Goal: Transaction & Acquisition: Purchase product/service

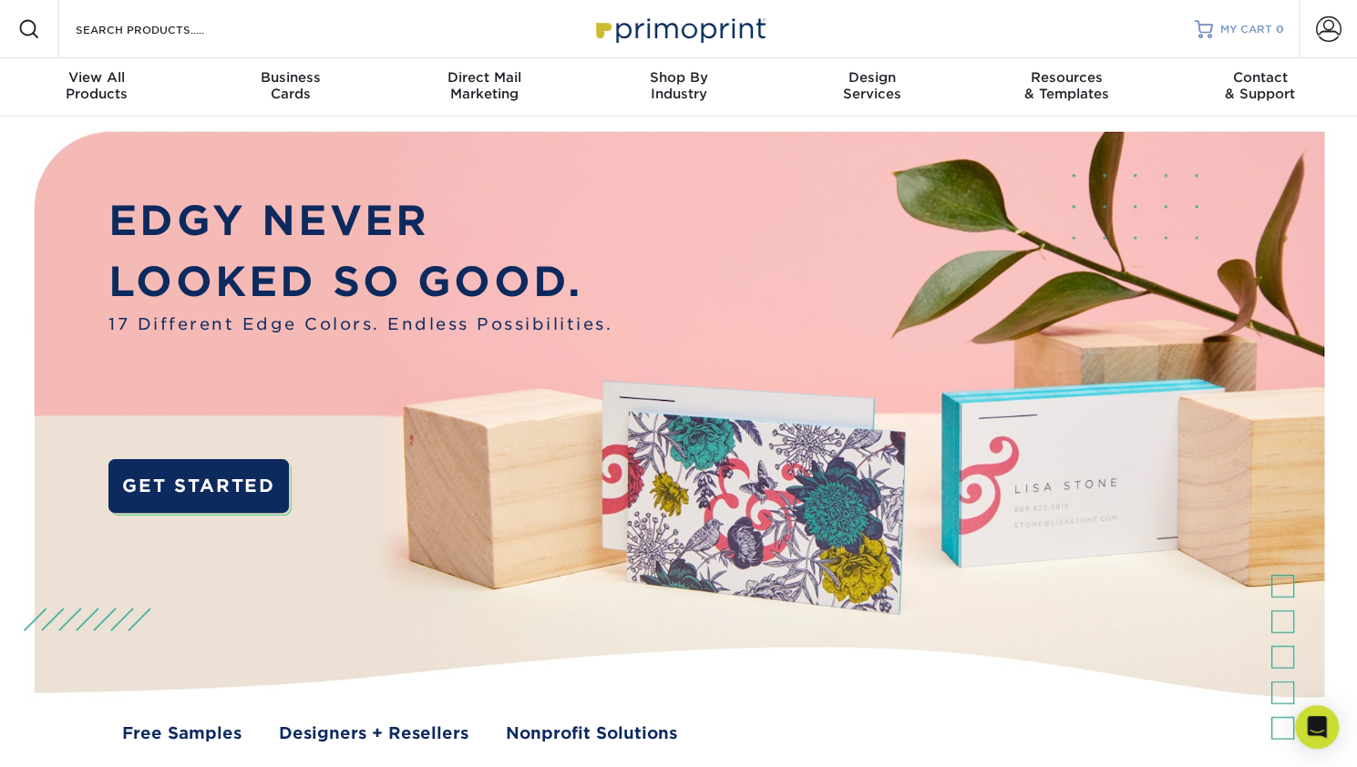
click at [1246, 26] on span "MY CART" at bounding box center [1246, 29] width 52 height 15
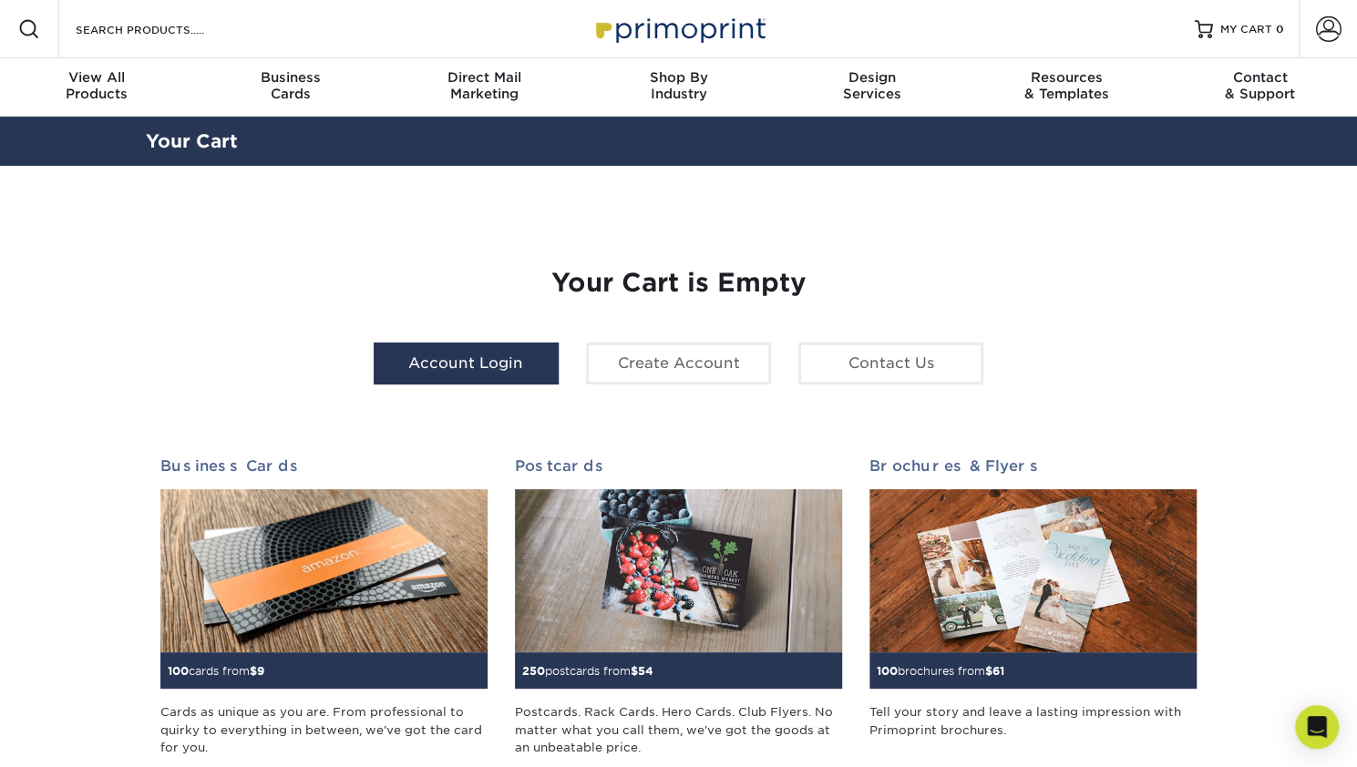
click at [474, 367] on link "Account Login" at bounding box center [466, 364] width 185 height 42
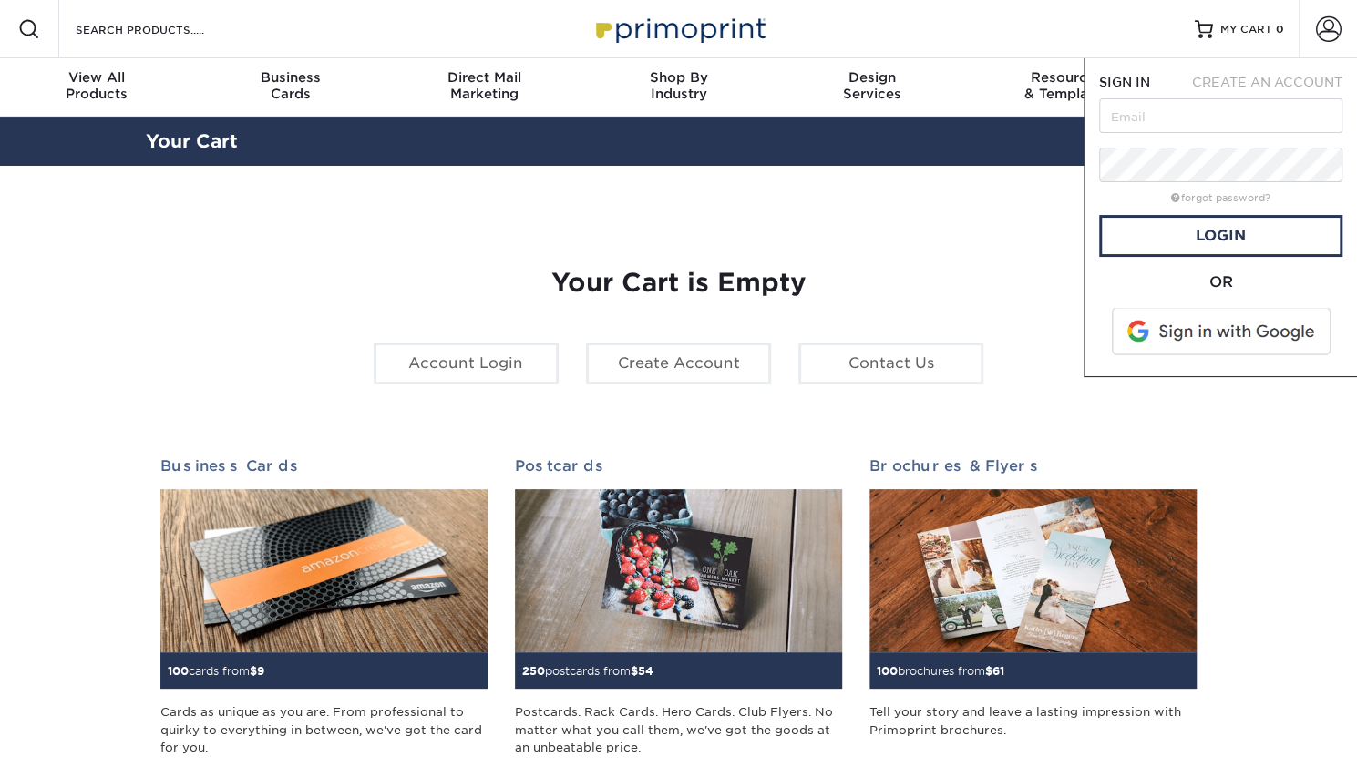
click at [1217, 329] on span at bounding box center [1222, 331] width 232 height 47
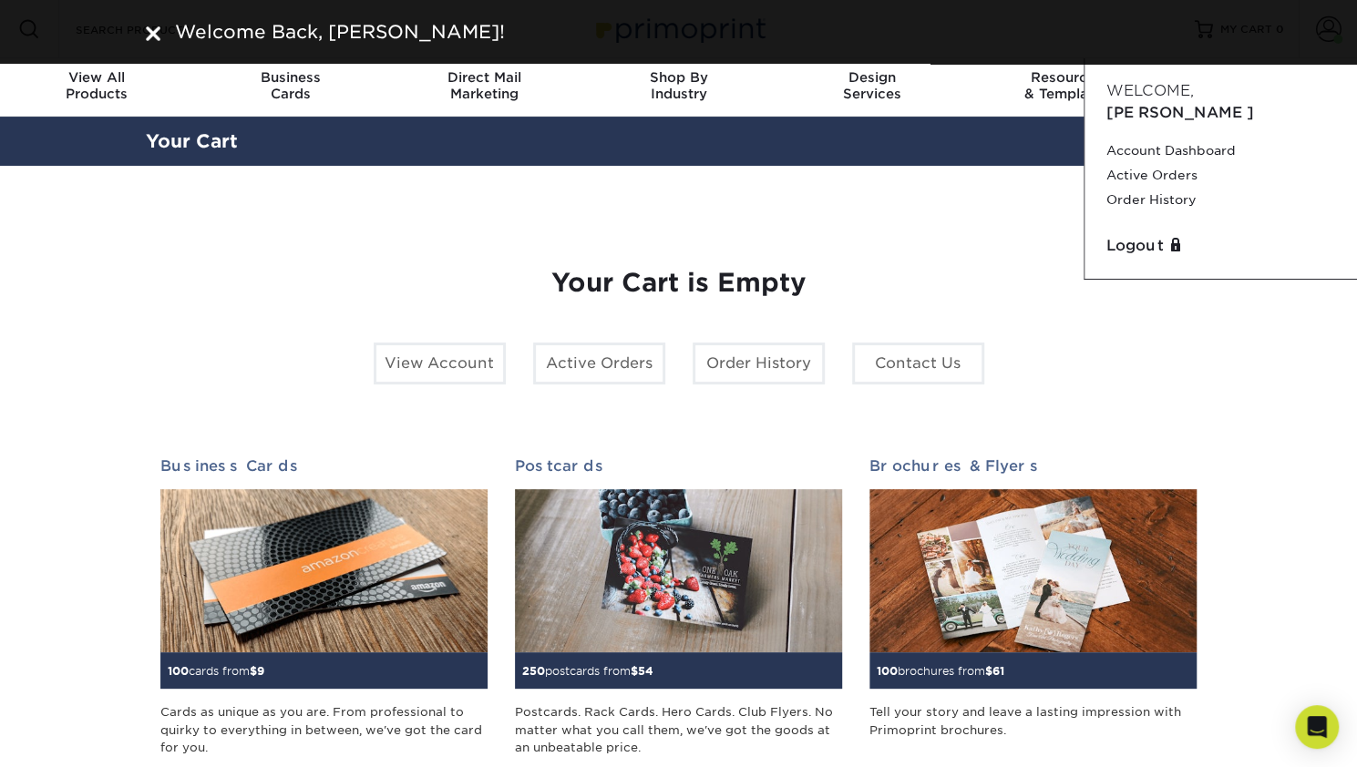
drag, startPoint x: 158, startPoint y: 31, endPoint x: 243, endPoint y: 47, distance: 87.2
click at [159, 31] on div "Welcome Back, Justin!" at bounding box center [679, 31] width 1066 height 27
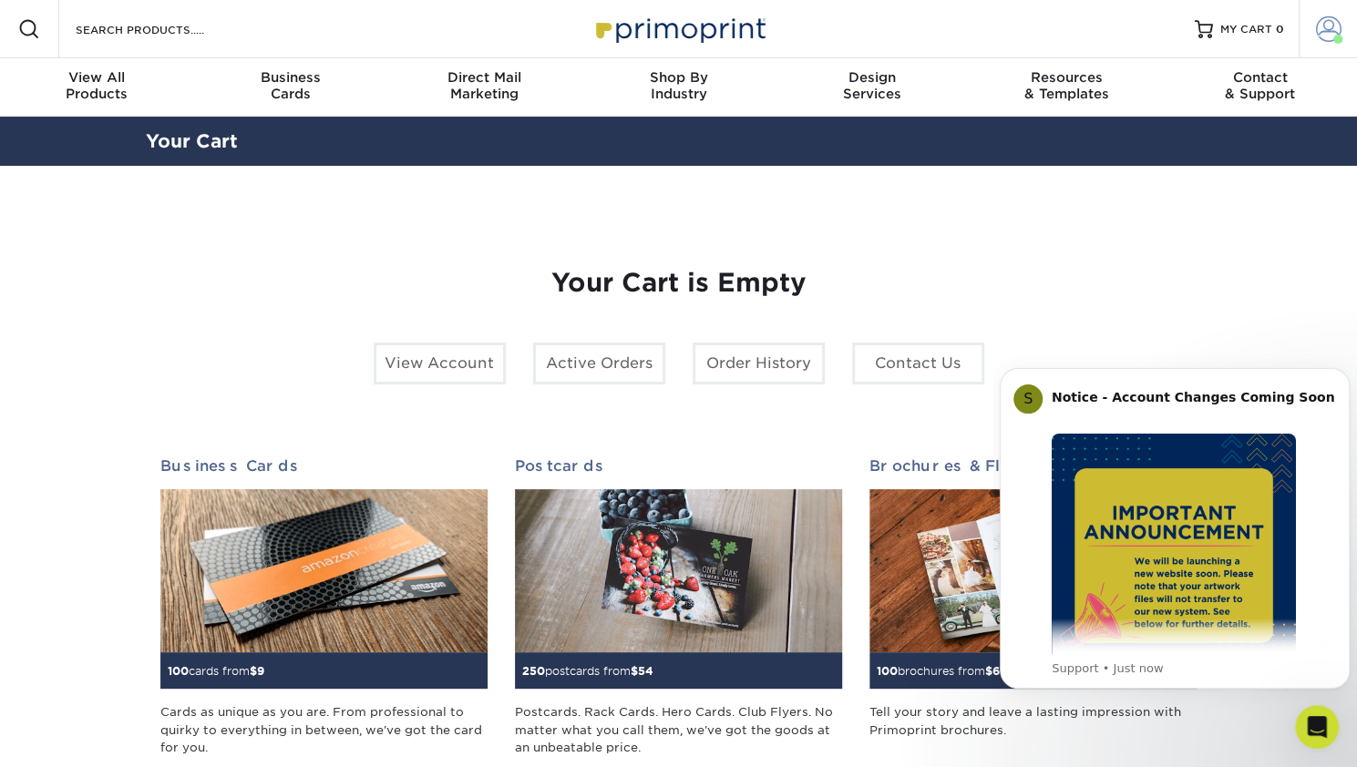
click at [1327, 32] on span at bounding box center [1329, 29] width 26 height 26
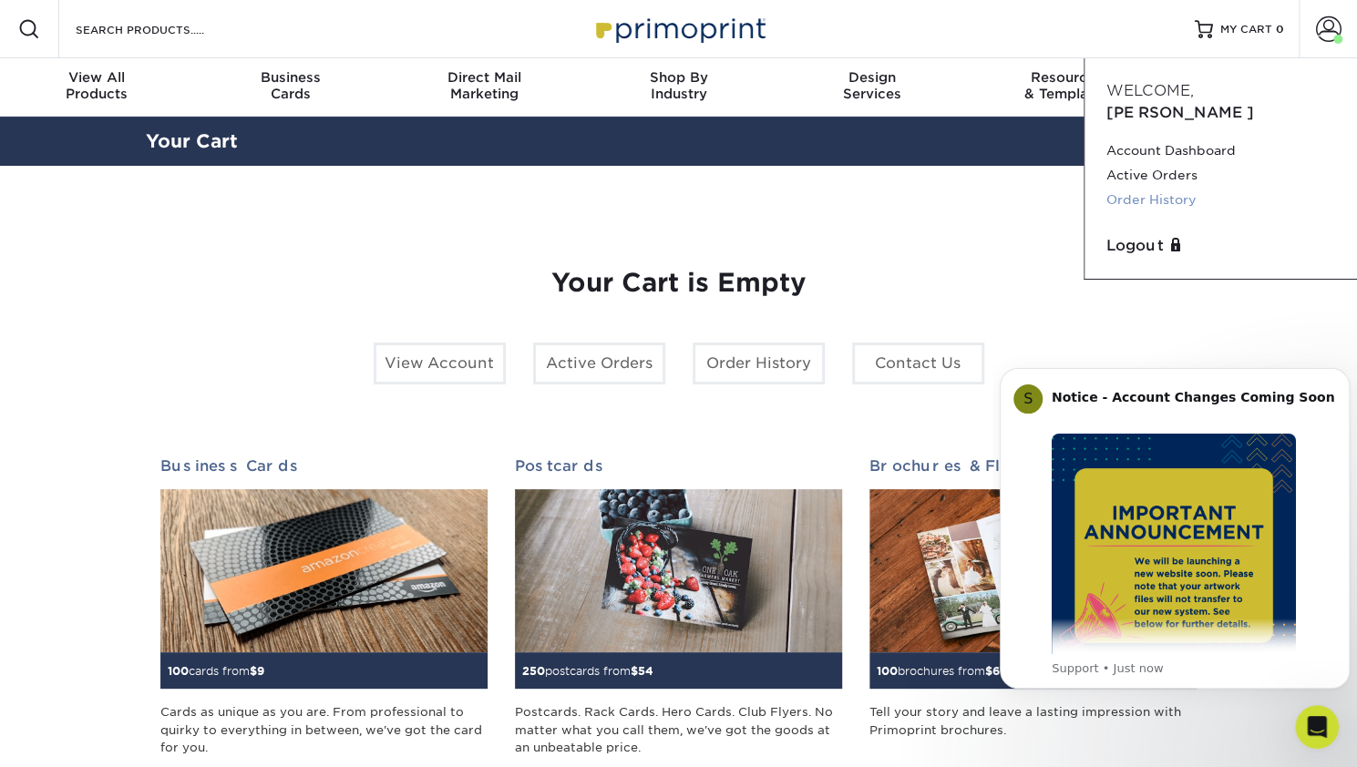
click at [1164, 188] on link "Order History" at bounding box center [1220, 200] width 229 height 25
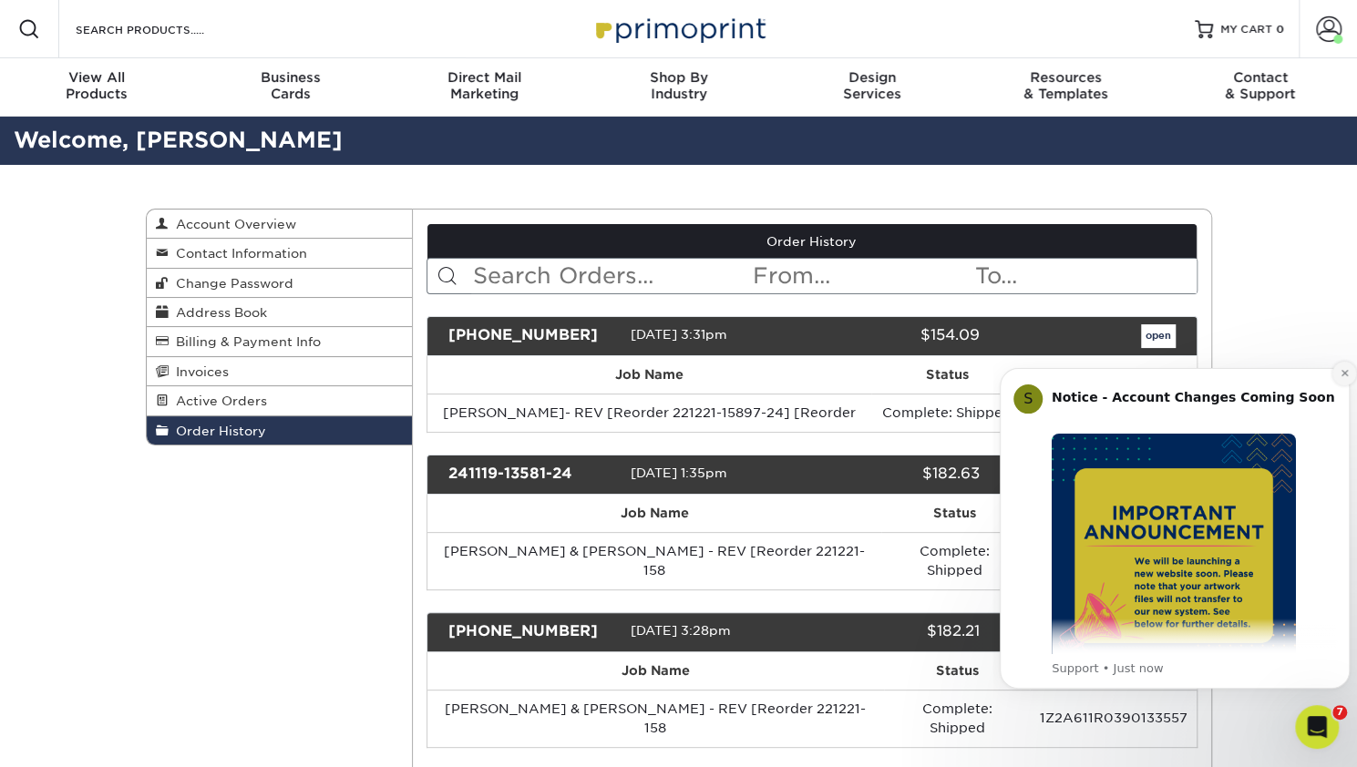
click at [1346, 371] on icon "Dismiss notification" at bounding box center [1343, 373] width 6 height 6
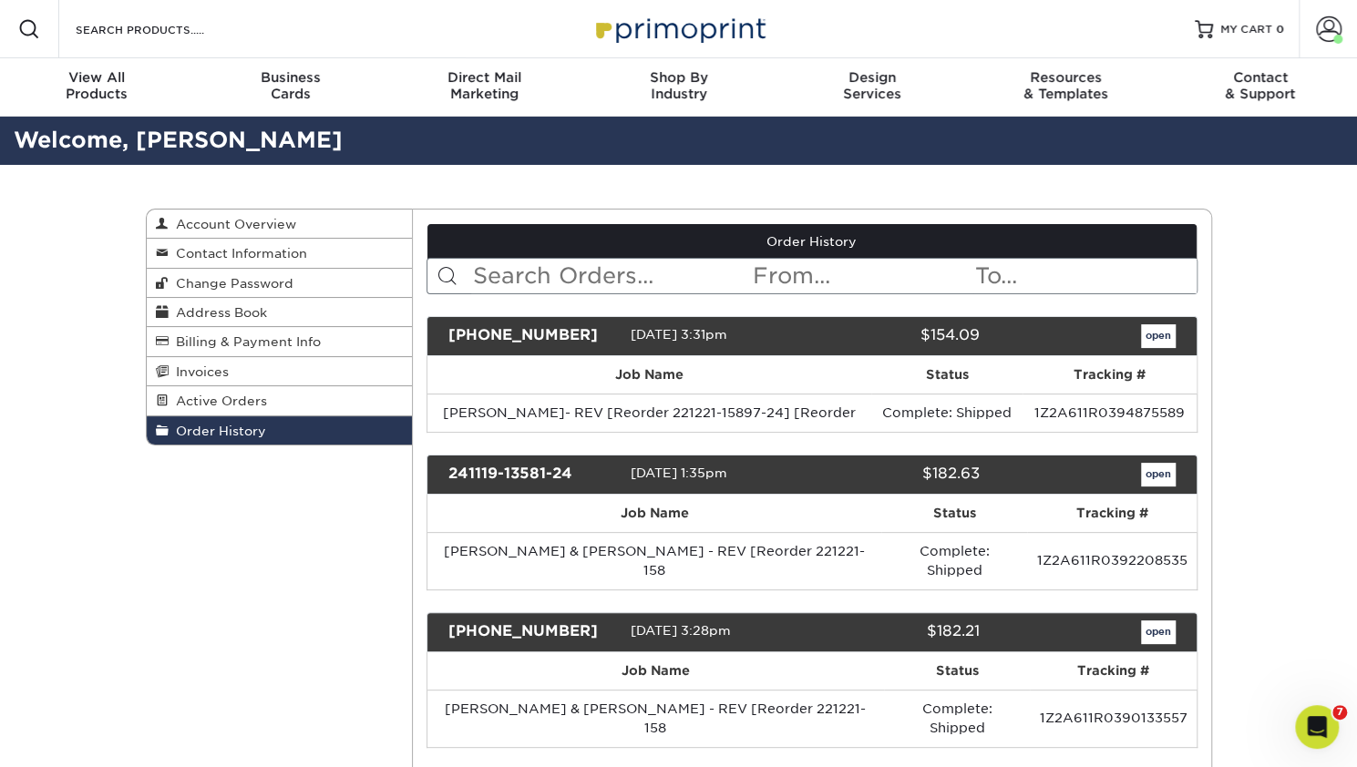
scroll to position [47, 0]
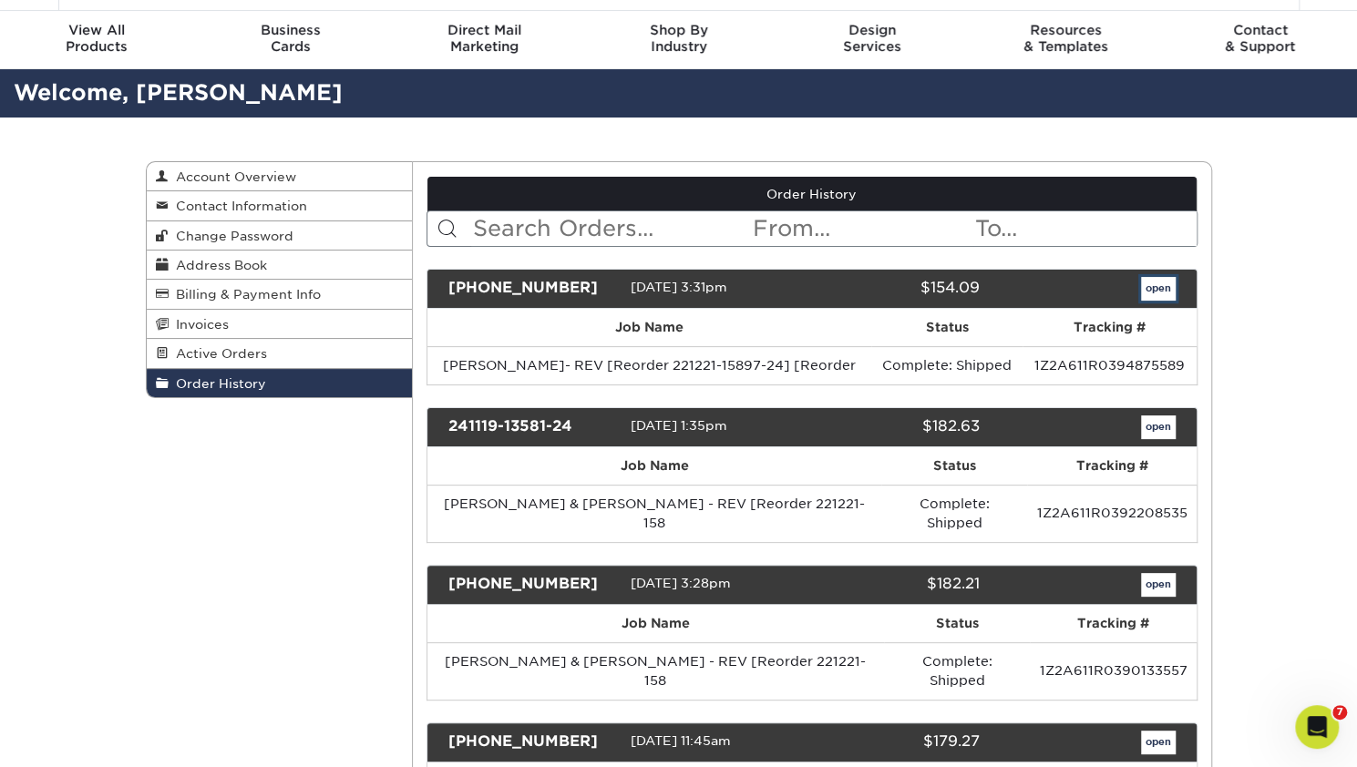
click at [1154, 283] on link "open" at bounding box center [1158, 289] width 35 height 24
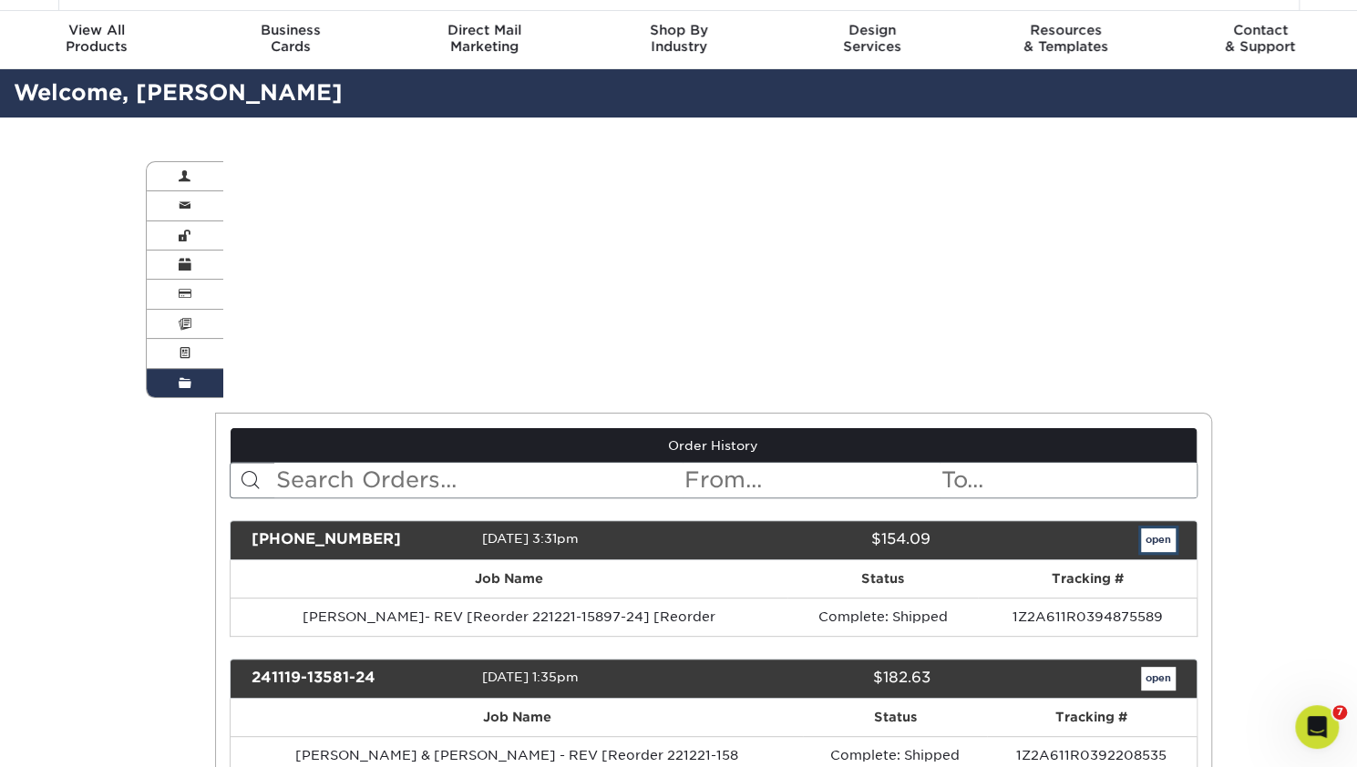
scroll to position [0, 0]
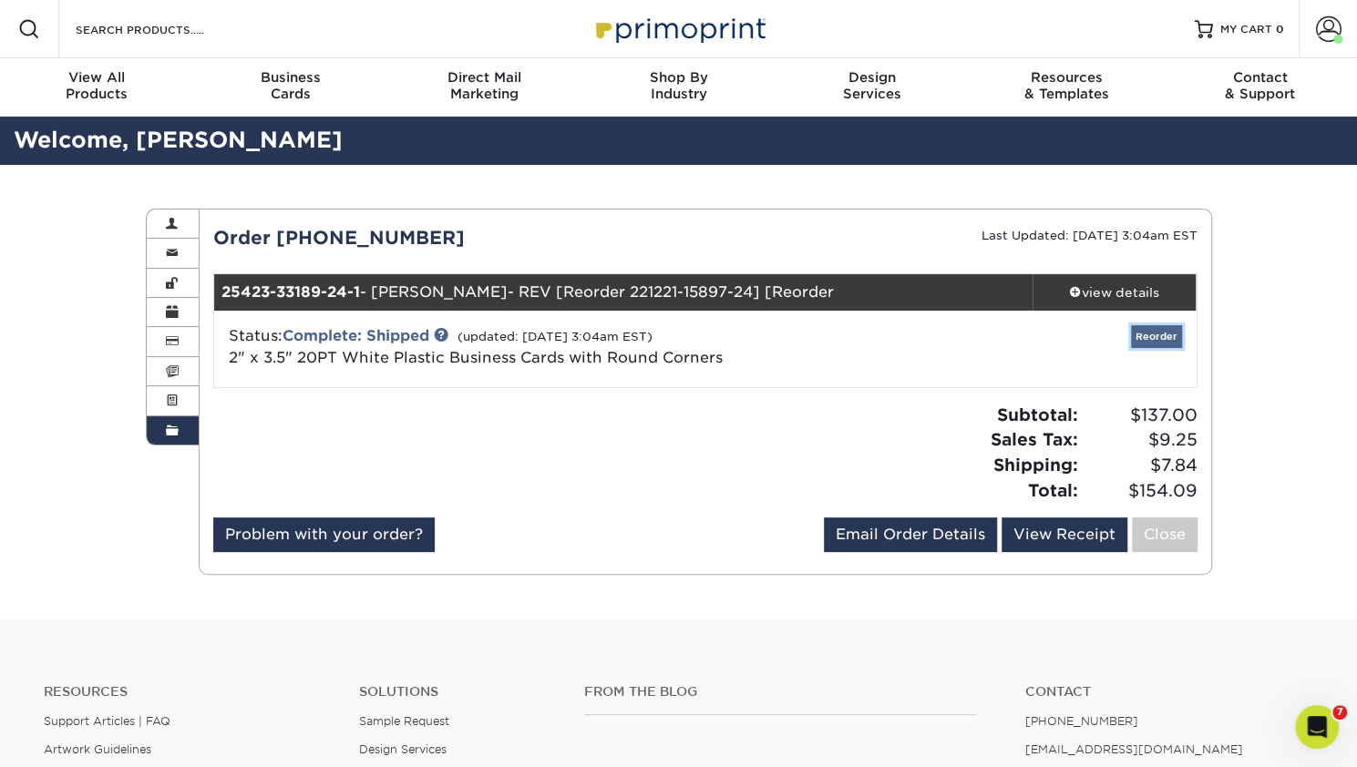
click at [1160, 331] on link "Reorder" at bounding box center [1156, 336] width 51 height 23
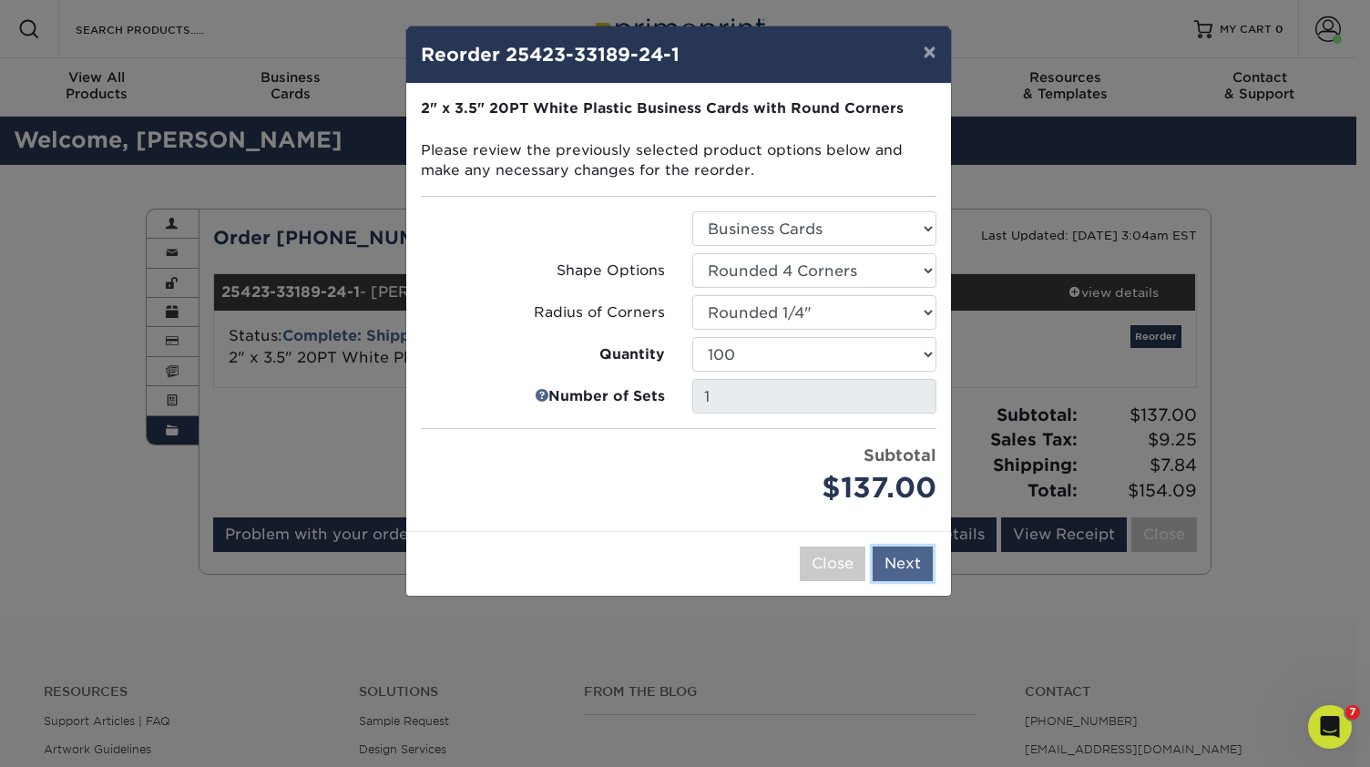
click at [897, 565] on button "Next" at bounding box center [903, 564] width 60 height 35
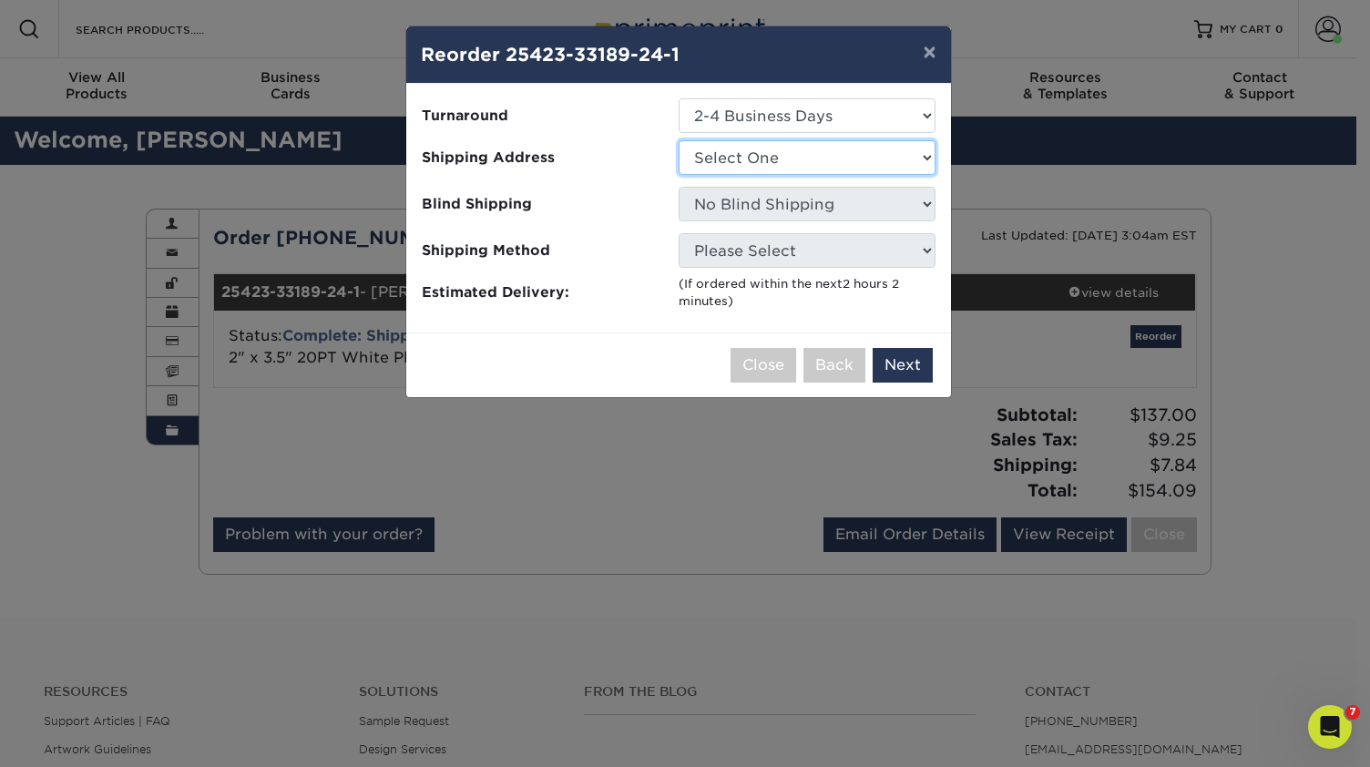
click at [843, 162] on select "Select One J&J Boat Services No Bull Performance-Customer Card" at bounding box center [807, 157] width 257 height 35
select select "276346"
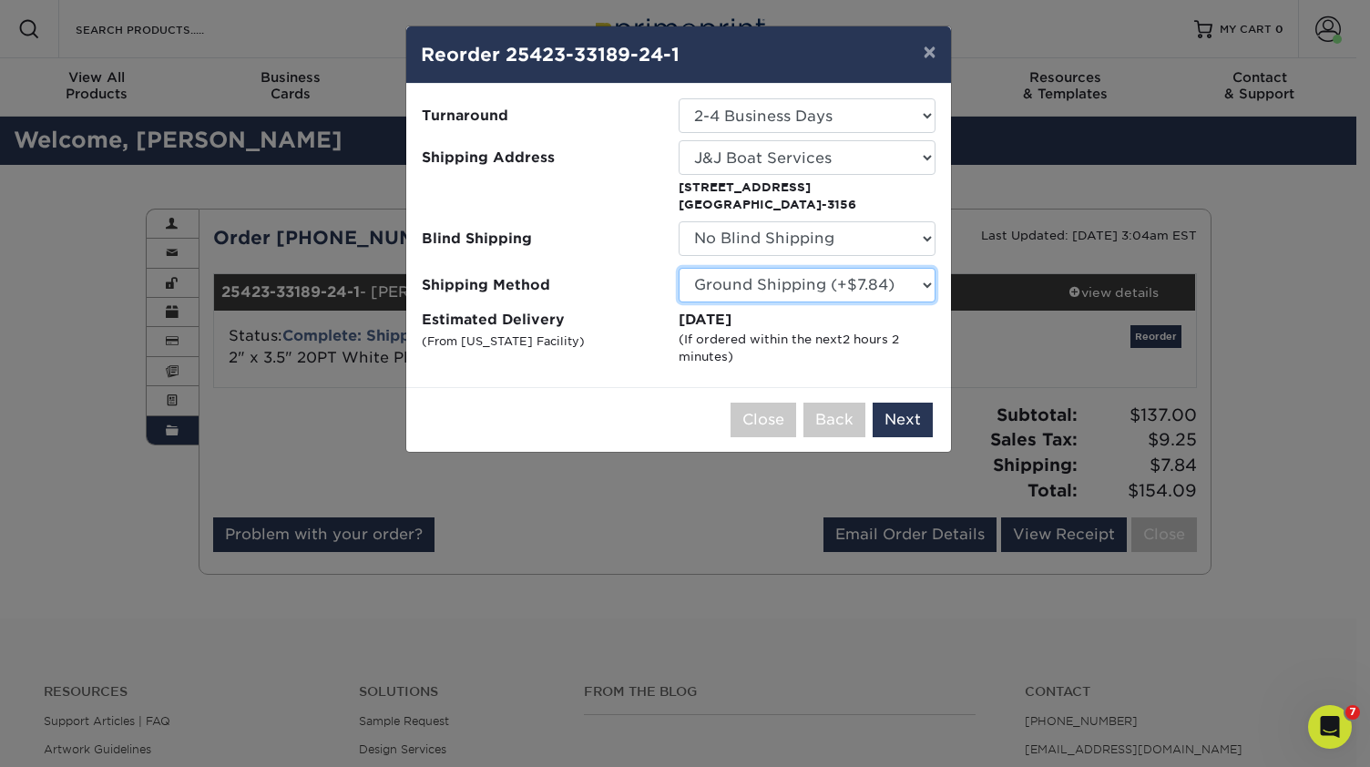
click at [913, 282] on select "Please Select Ground Shipping (+$7.84) 3 Day Shipping Service (+$24.40) 2 Day A…" at bounding box center [807, 285] width 257 height 35
click at [602, 354] on label "Estimated Delivery (From Florida Facility)" at bounding box center [550, 338] width 257 height 56
click at [893, 417] on button "Next" at bounding box center [903, 420] width 60 height 35
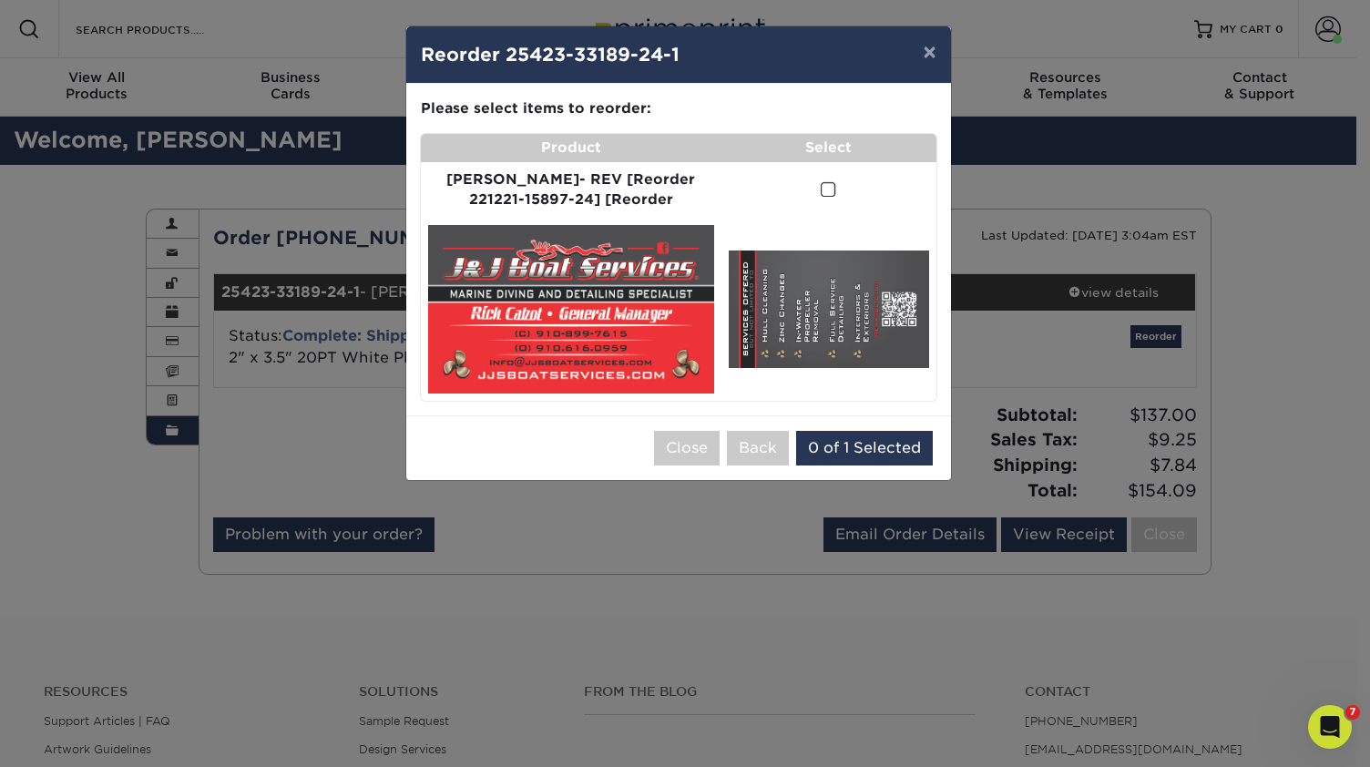
click at [821, 190] on span at bounding box center [828, 189] width 15 height 17
click at [0, 0] on input "checkbox" at bounding box center [0, 0] width 0 height 0
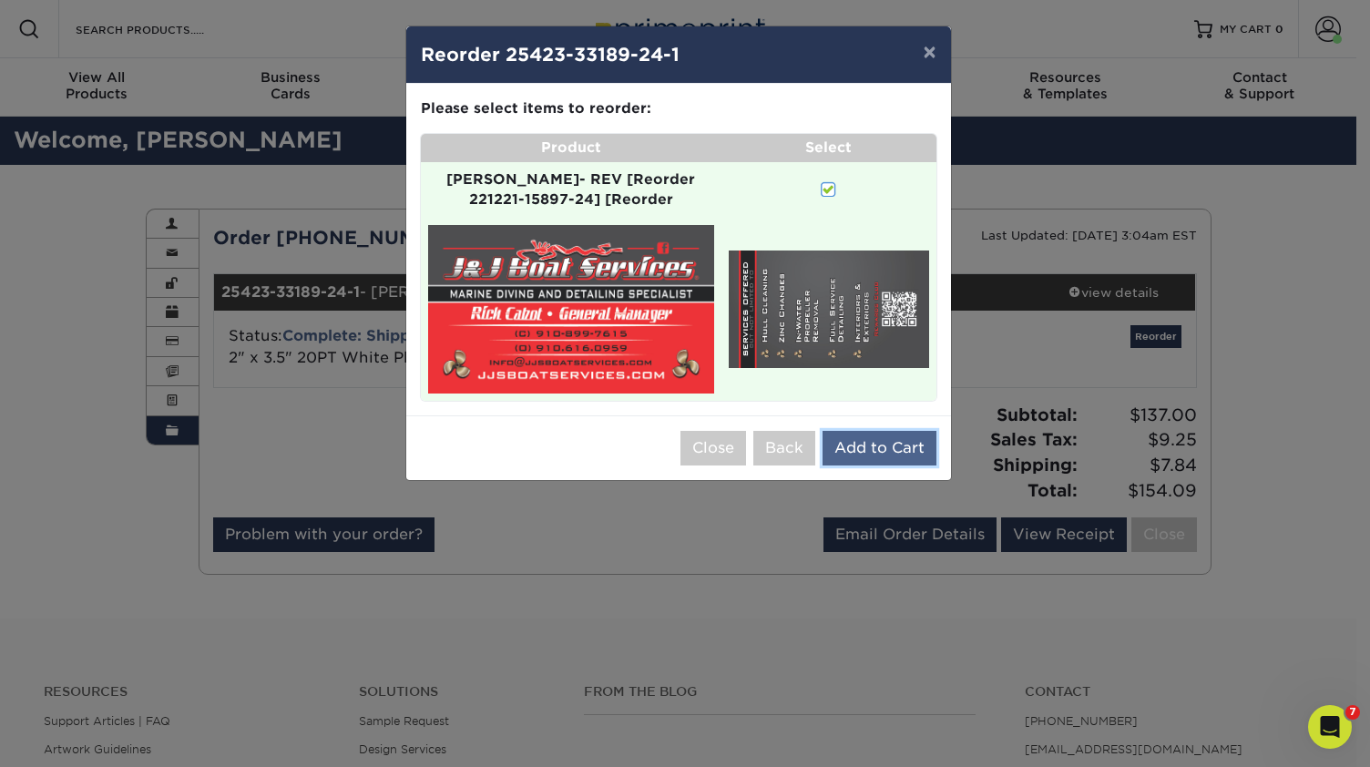
click at [884, 434] on button "Add to Cart" at bounding box center [880, 448] width 114 height 35
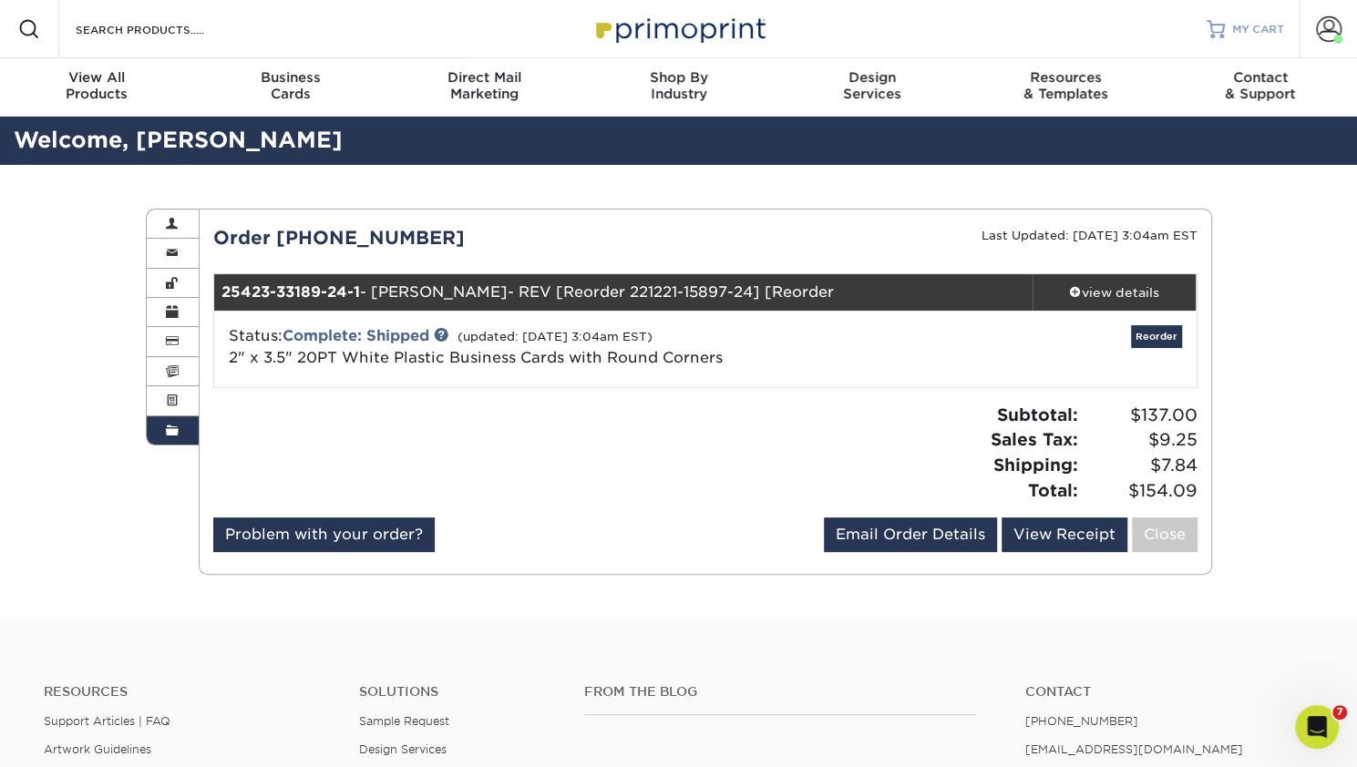
click at [1241, 33] on span "MY CART" at bounding box center [1258, 29] width 52 height 15
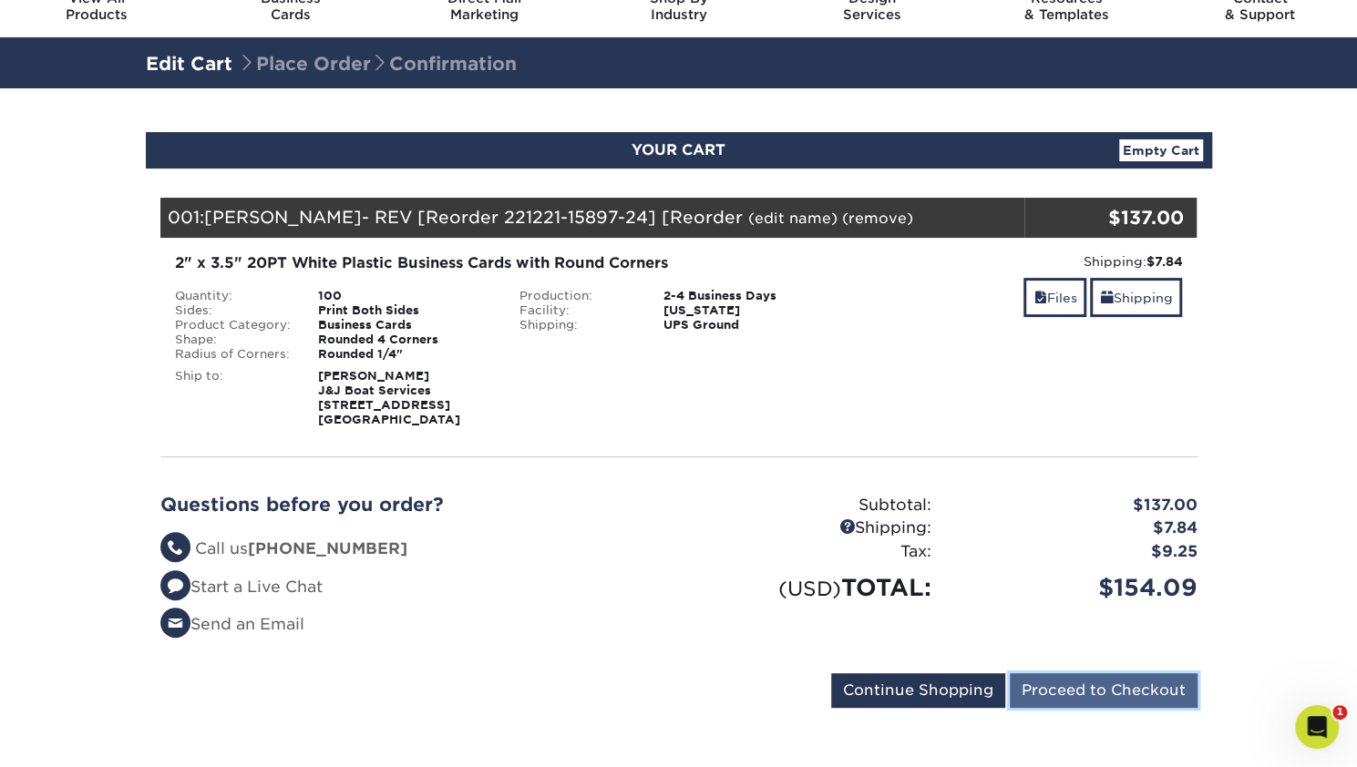
click at [1110, 690] on input "Proceed to Checkout" at bounding box center [1104, 690] width 188 height 35
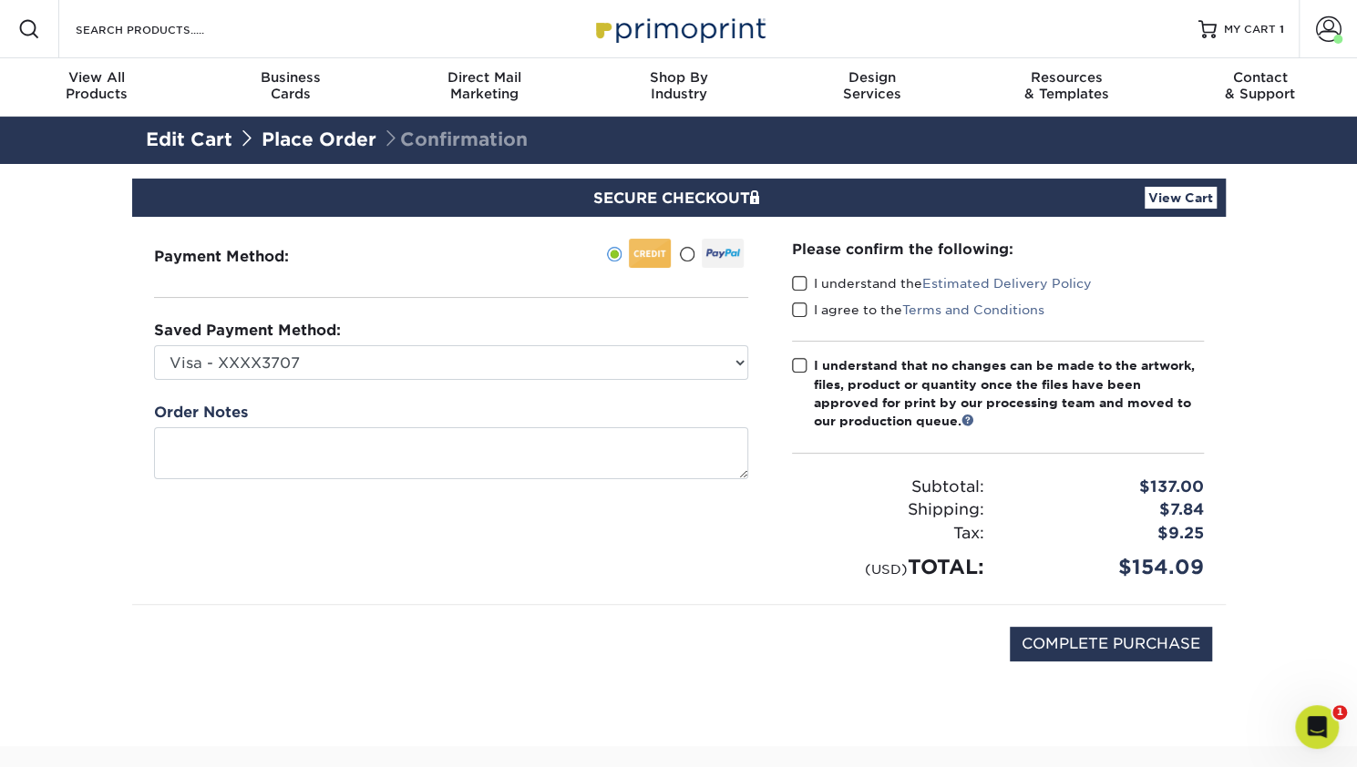
click at [686, 258] on span at bounding box center [686, 254] width 15 height 17
click at [0, 0] on input "radio" at bounding box center [0, 0] width 0 height 0
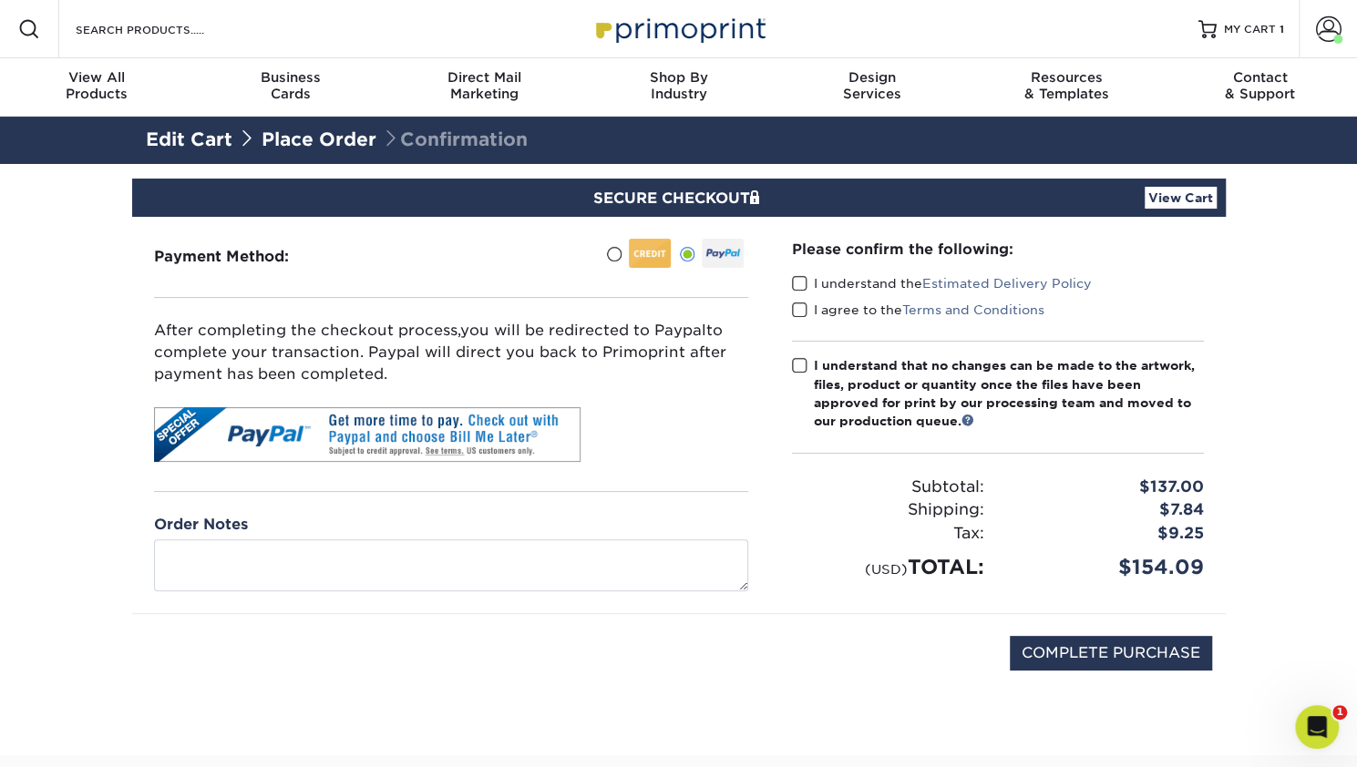
click at [796, 282] on span at bounding box center [799, 283] width 15 height 17
click at [0, 0] on input "I understand the Estimated Delivery Policy" at bounding box center [0, 0] width 0 height 0
click at [798, 313] on span at bounding box center [799, 310] width 15 height 17
click at [0, 0] on input "I agree to the Terms and Conditions" at bounding box center [0, 0] width 0 height 0
click at [792, 362] on span at bounding box center [799, 365] width 15 height 17
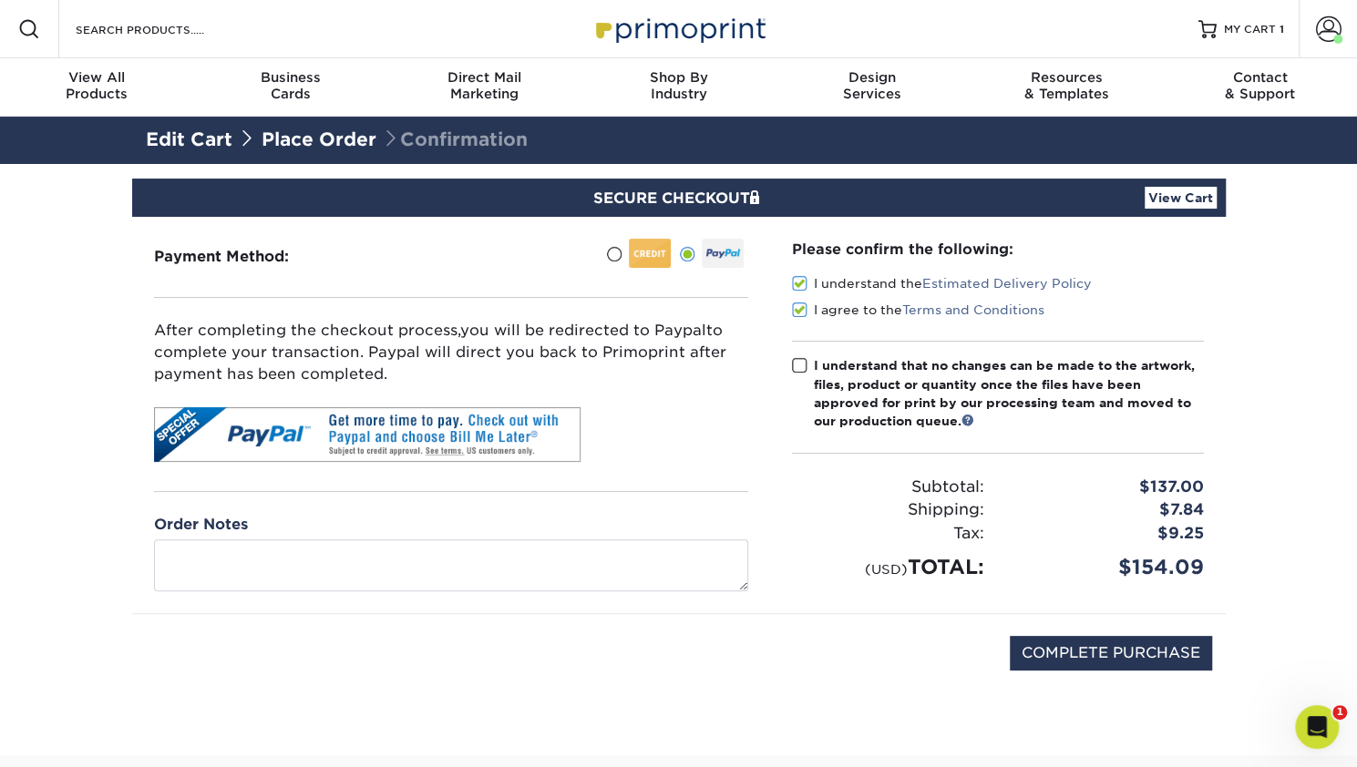
click at [0, 0] on input "I understand that no changes can be made to the artwork, files, product or quan…" at bounding box center [0, 0] width 0 height 0
click at [1069, 668] on div "COMPLETE PURCHASE" at bounding box center [679, 662] width 1066 height 97
click at [1137, 658] on input "COMPLETE PURCHASE" at bounding box center [1111, 653] width 202 height 35
type input "PROCESSING, PLEASE WAIT..."
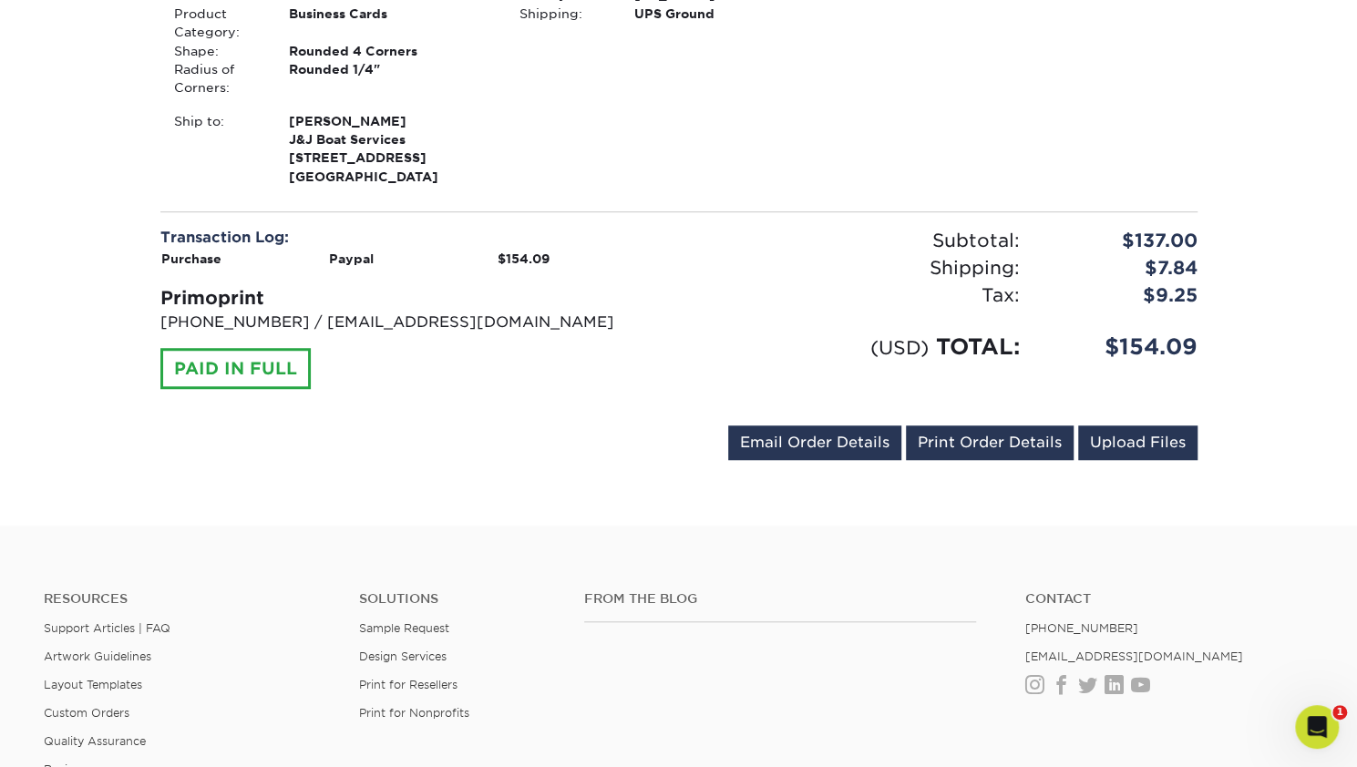
scroll to position [638, 0]
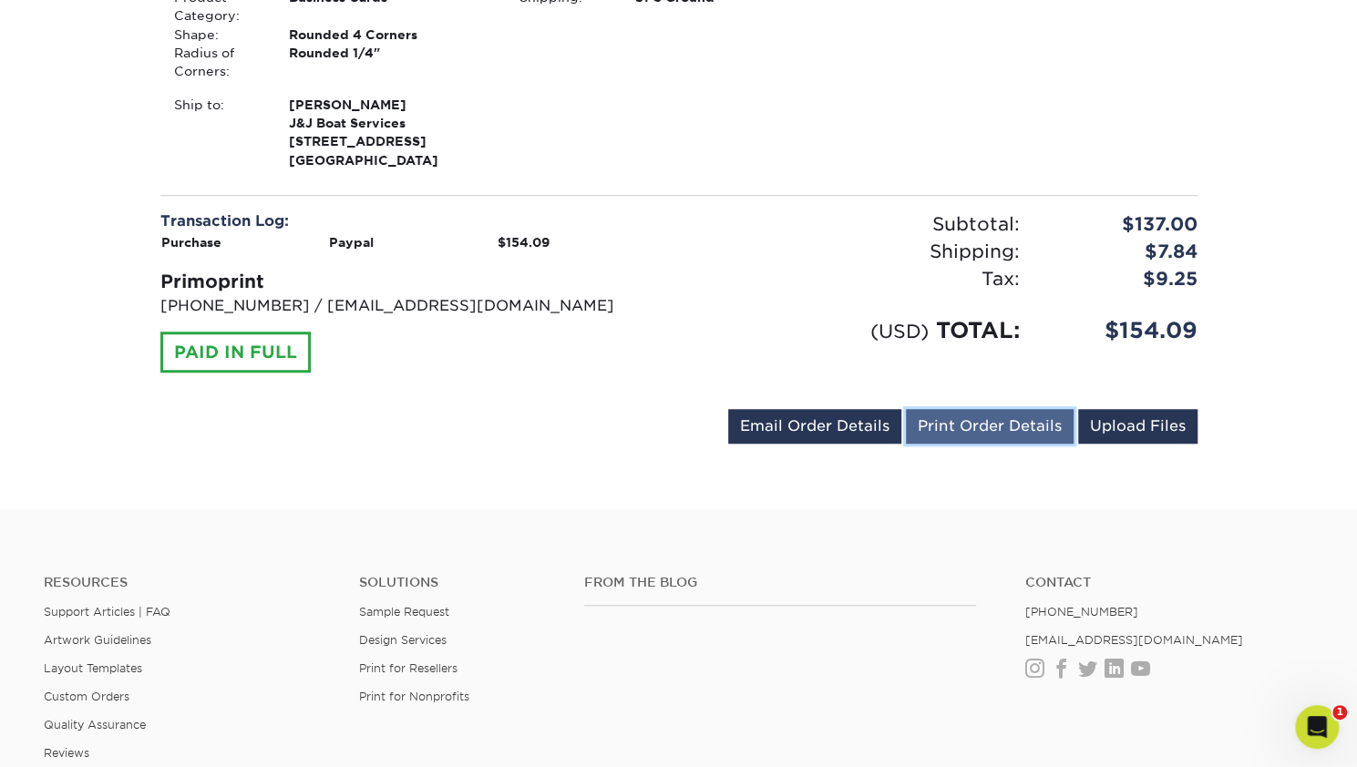
click at [980, 420] on link "Print Order Details" at bounding box center [990, 426] width 168 height 35
